Goal: Task Accomplishment & Management: Use online tool/utility

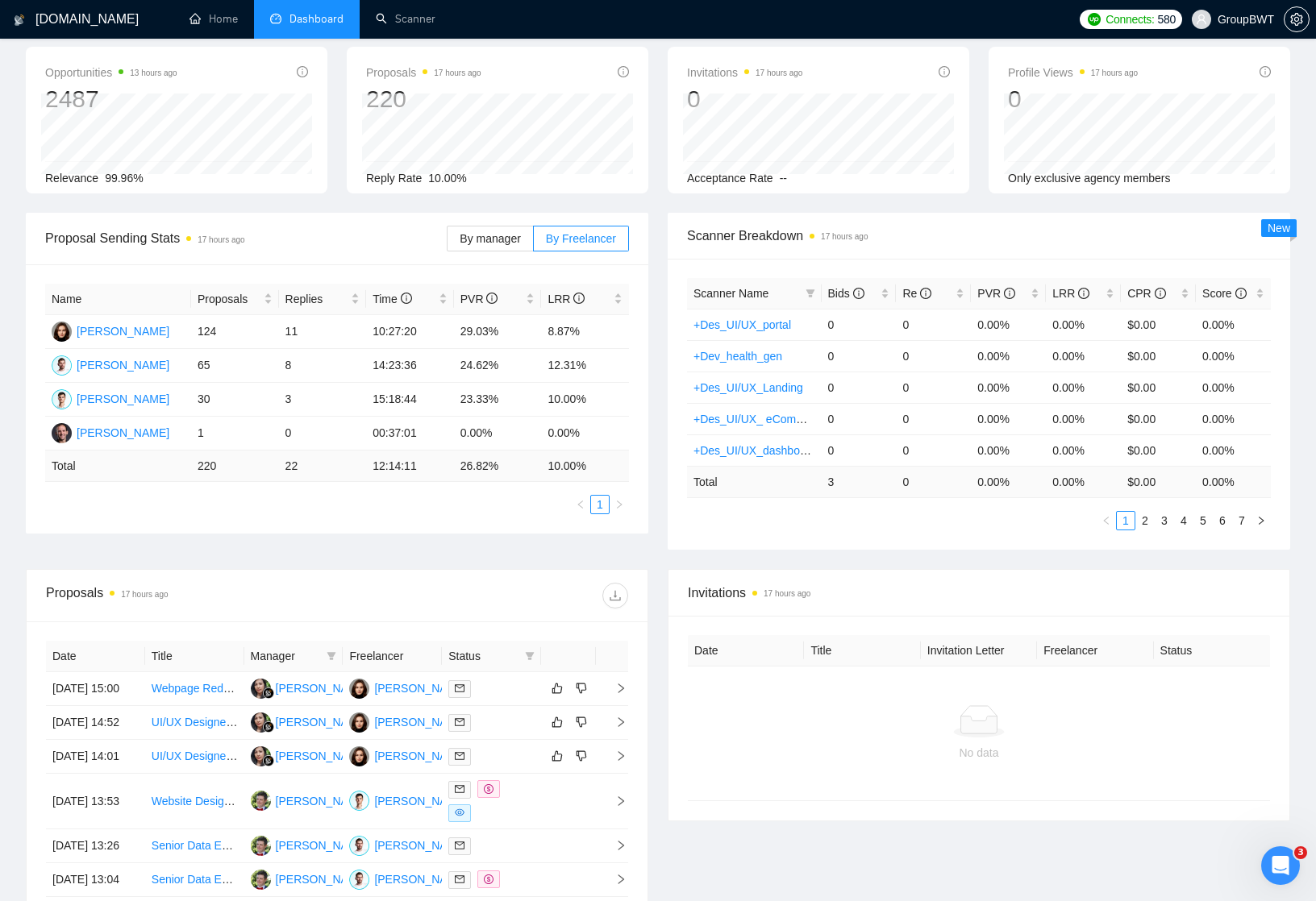
click at [314, 19] on span "Dashboard" at bounding box center [316, 19] width 54 height 14
click at [396, 20] on link "Scanner" at bounding box center [405, 19] width 60 height 14
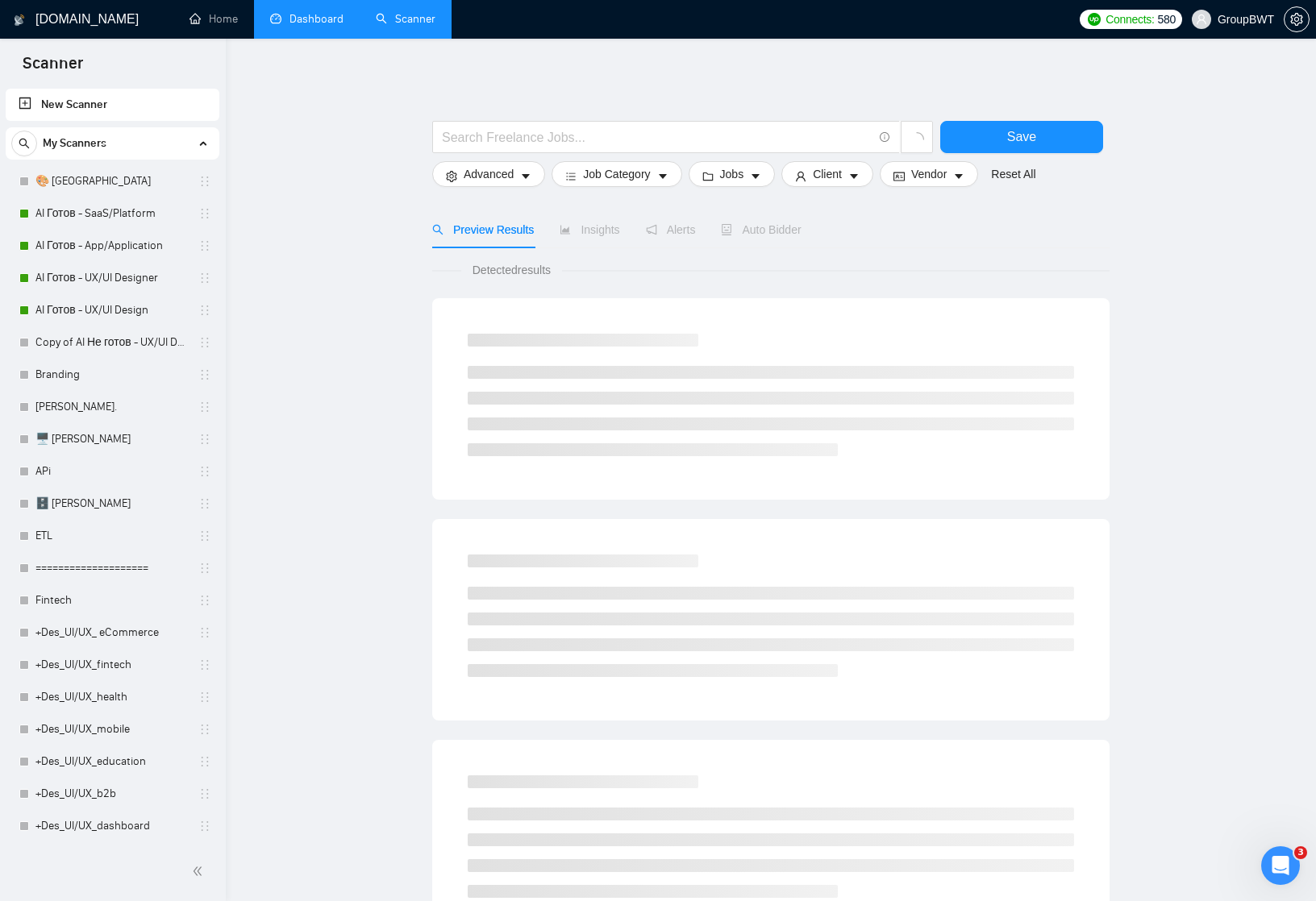
click at [323, 17] on link "Dashboard" at bounding box center [307, 19] width 73 height 14
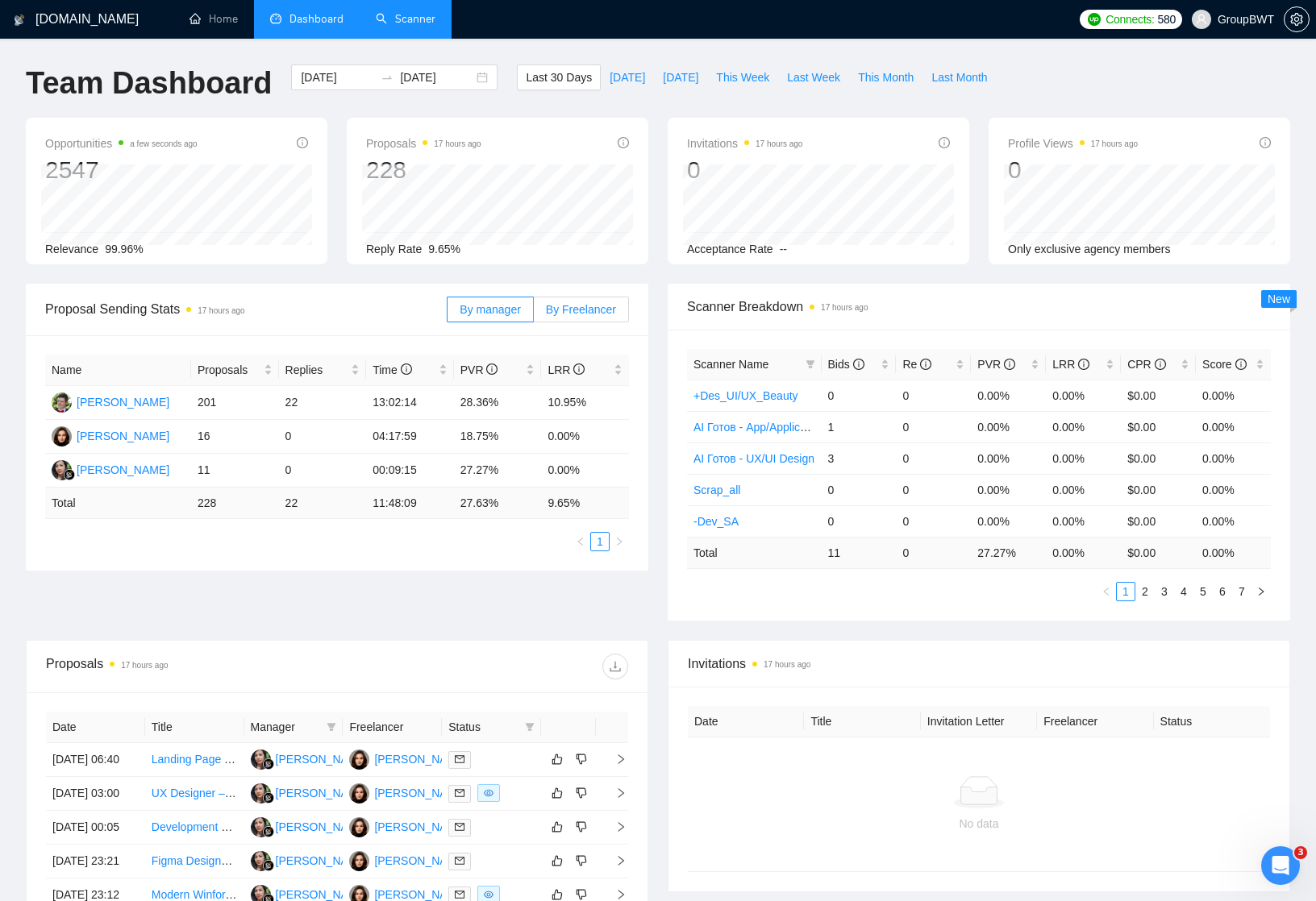
click at [574, 309] on span "By Freelancer" at bounding box center [581, 309] width 70 height 13
click at [533, 314] on input "By Freelancer" at bounding box center [533, 314] width 0 height 0
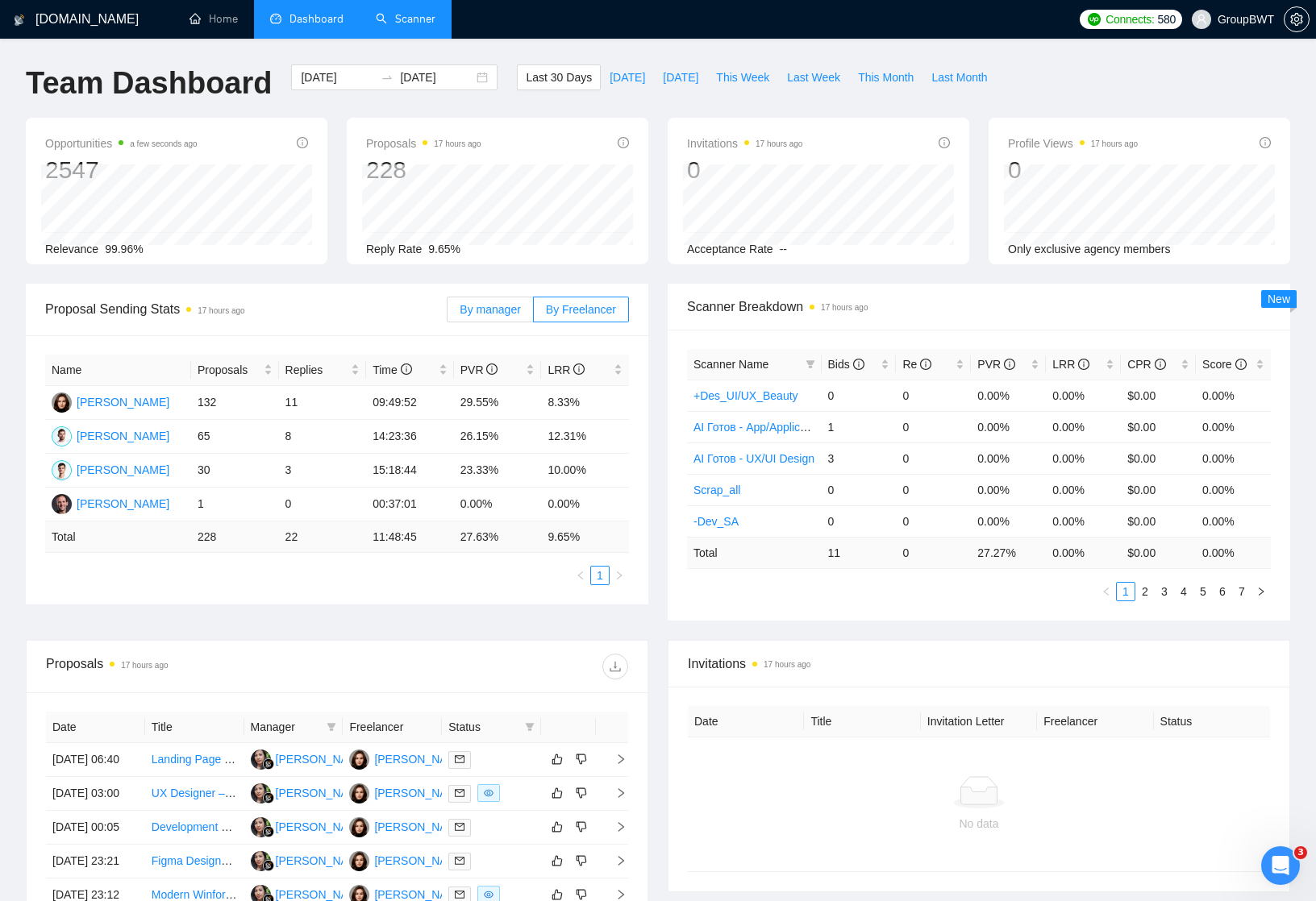
click at [487, 307] on span "By manager" at bounding box center [490, 309] width 61 height 13
click at [447, 314] on input "By manager" at bounding box center [447, 314] width 0 height 0
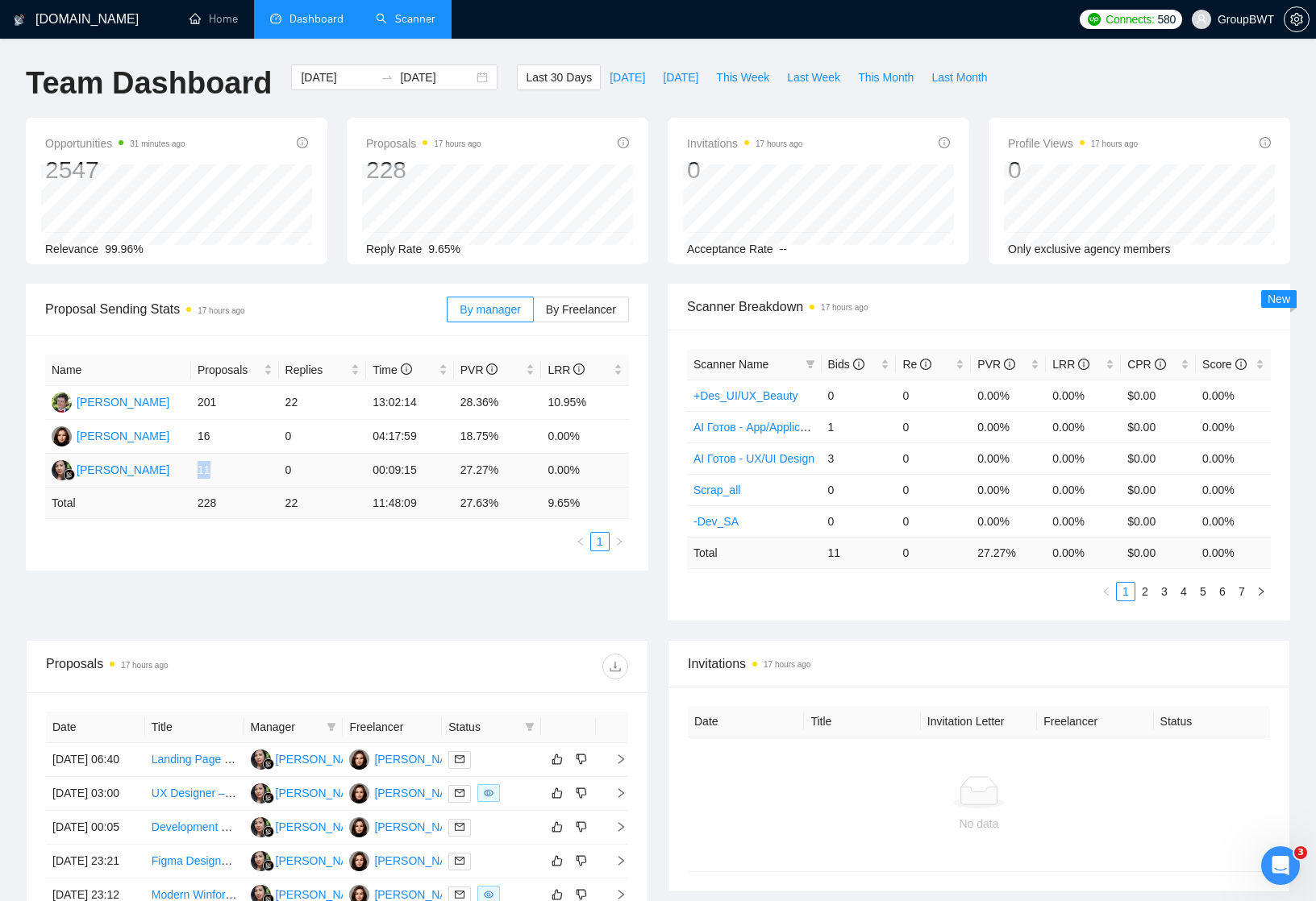
drag, startPoint x: 200, startPoint y: 468, endPoint x: 233, endPoint y: 468, distance: 33.0
click at [233, 468] on td "11" at bounding box center [235, 471] width 88 height 34
